Goal: Information Seeking & Learning: Learn about a topic

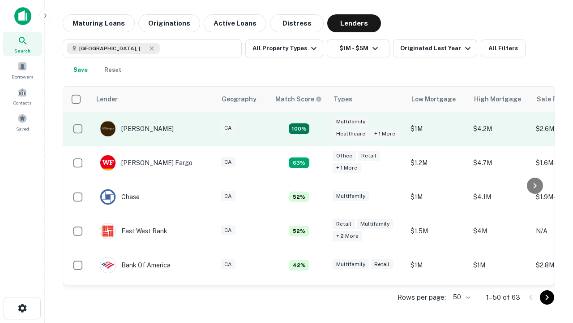
click at [318, 129] on td "100%" at bounding box center [299, 129] width 58 height 34
